Goal: Task Accomplishment & Management: Use online tool/utility

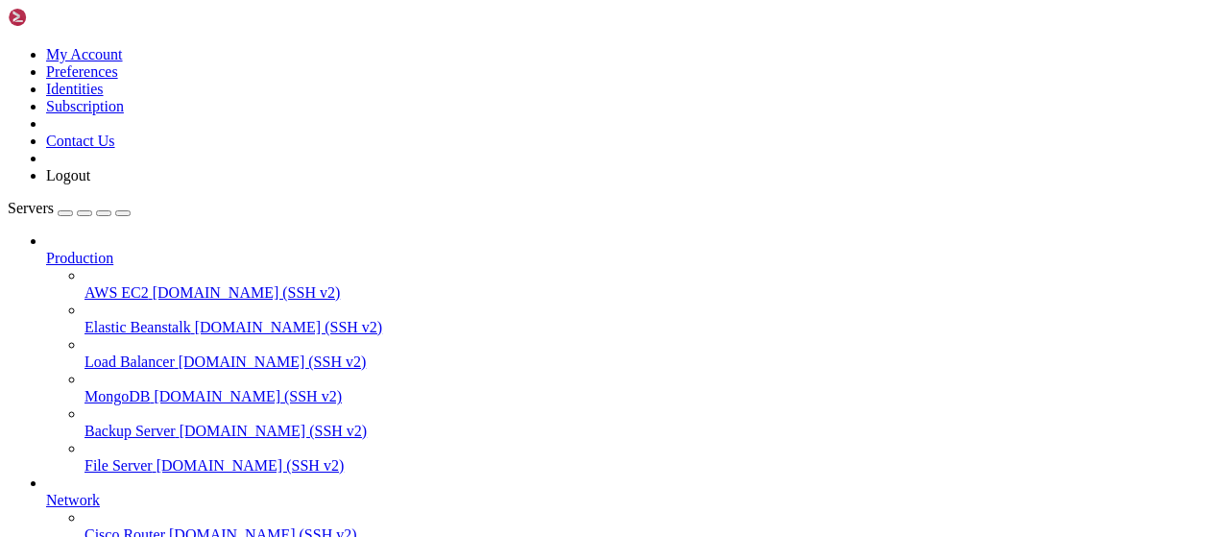
scroll to position [390, 0]
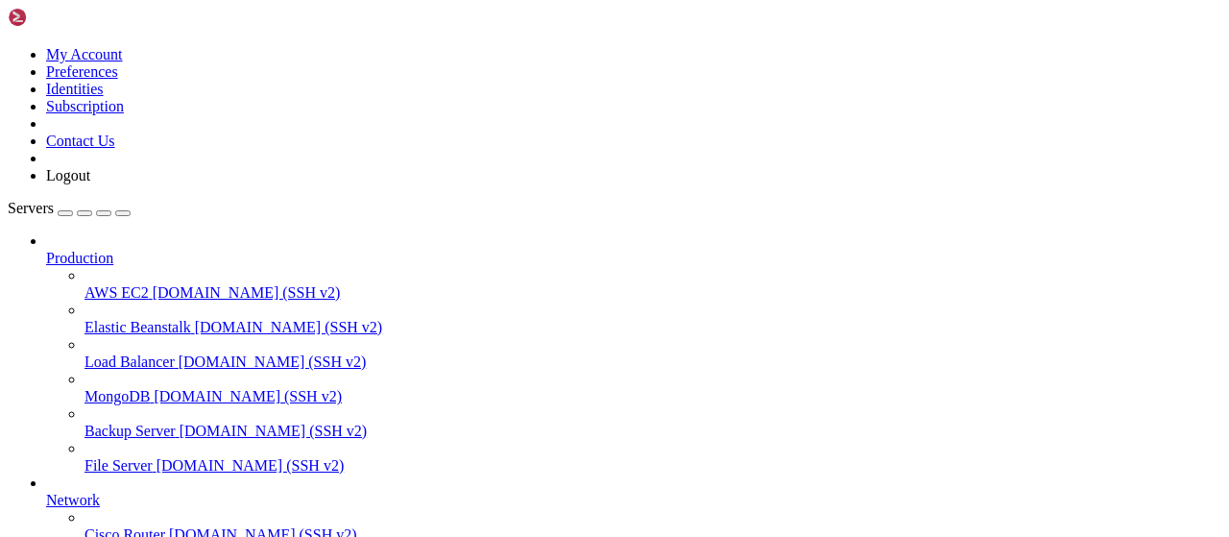
type input "/root/autopostexe"
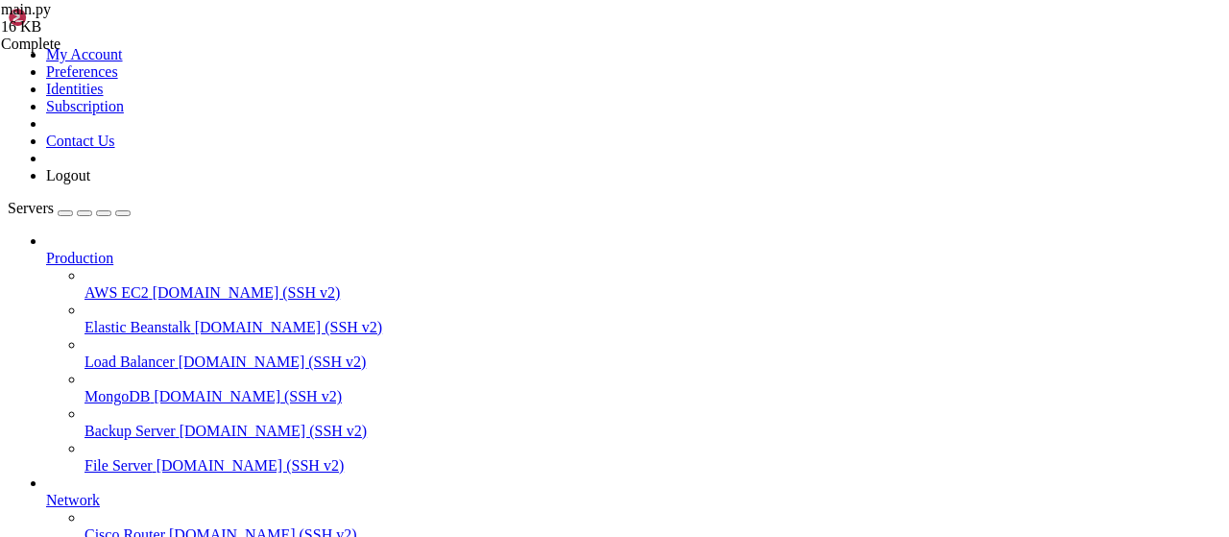
type textarea "[DOMAIN_NAME](main())"
